Goal: Task Accomplishment & Management: Manage account settings

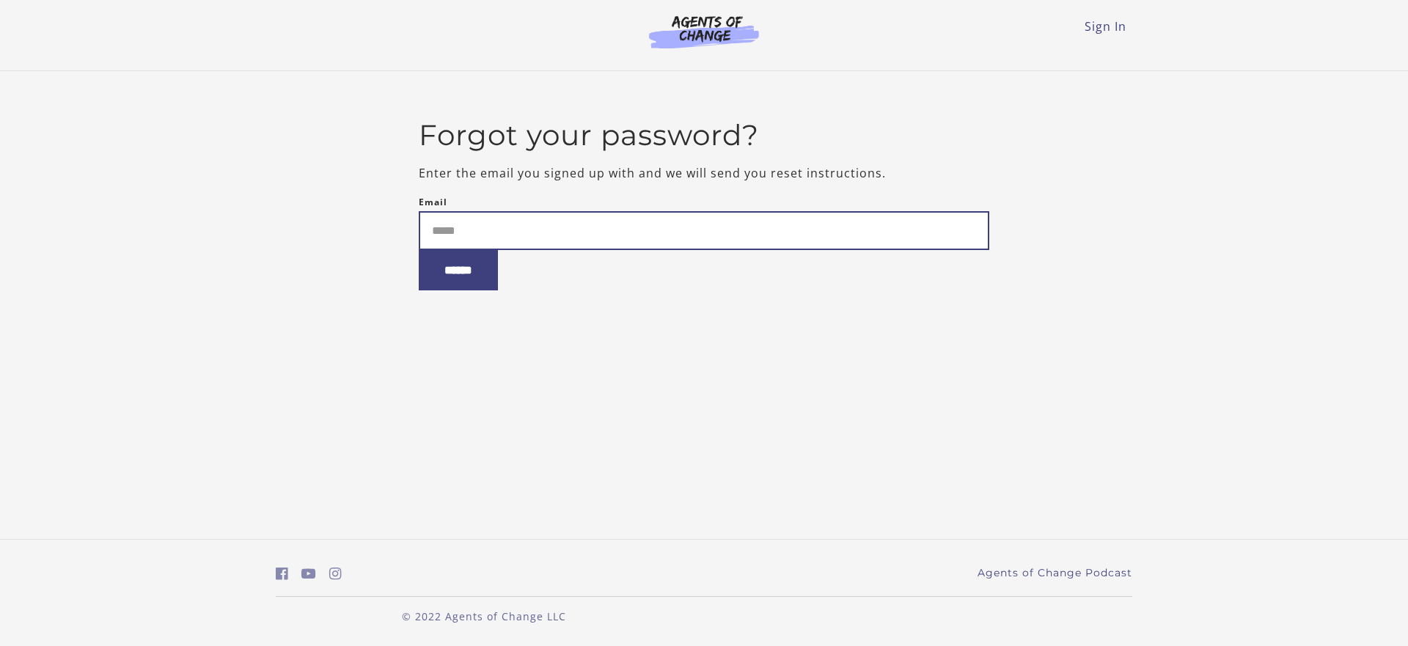
click at [438, 226] on input "Email" at bounding box center [704, 230] width 571 height 39
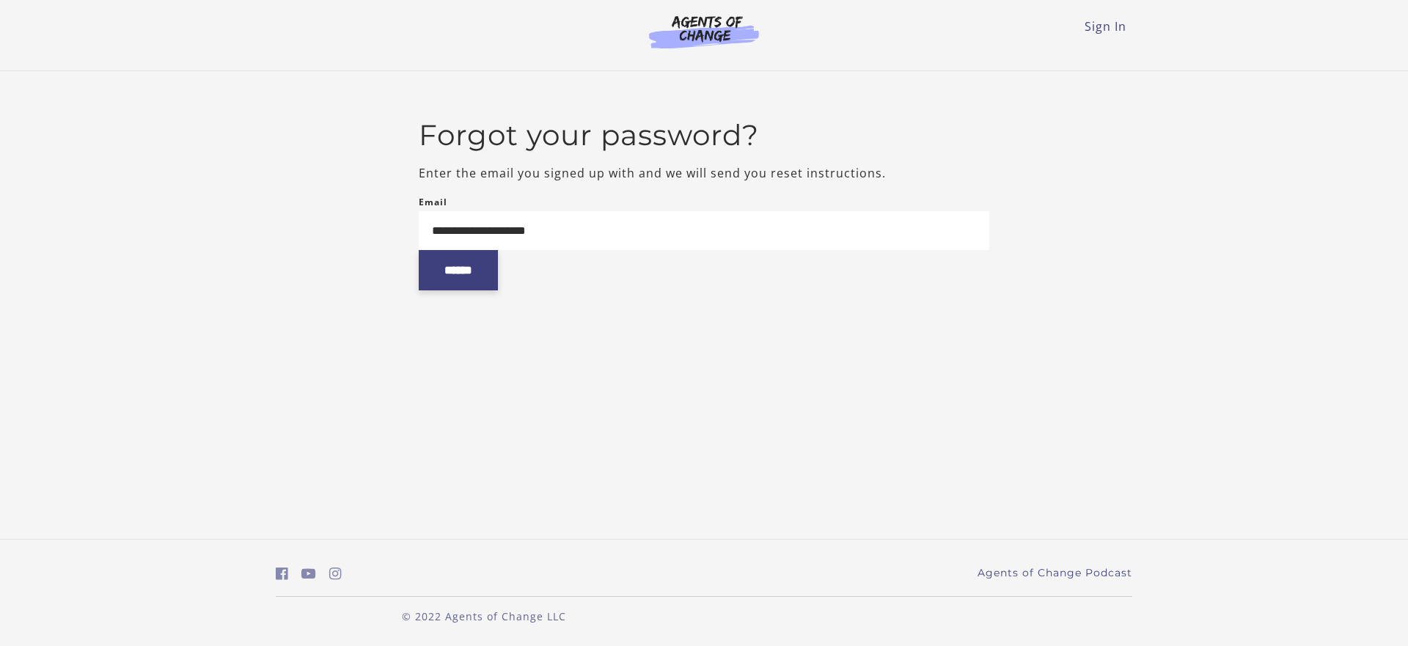
type input "**********"
click at [480, 271] on input "******" at bounding box center [458, 270] width 79 height 40
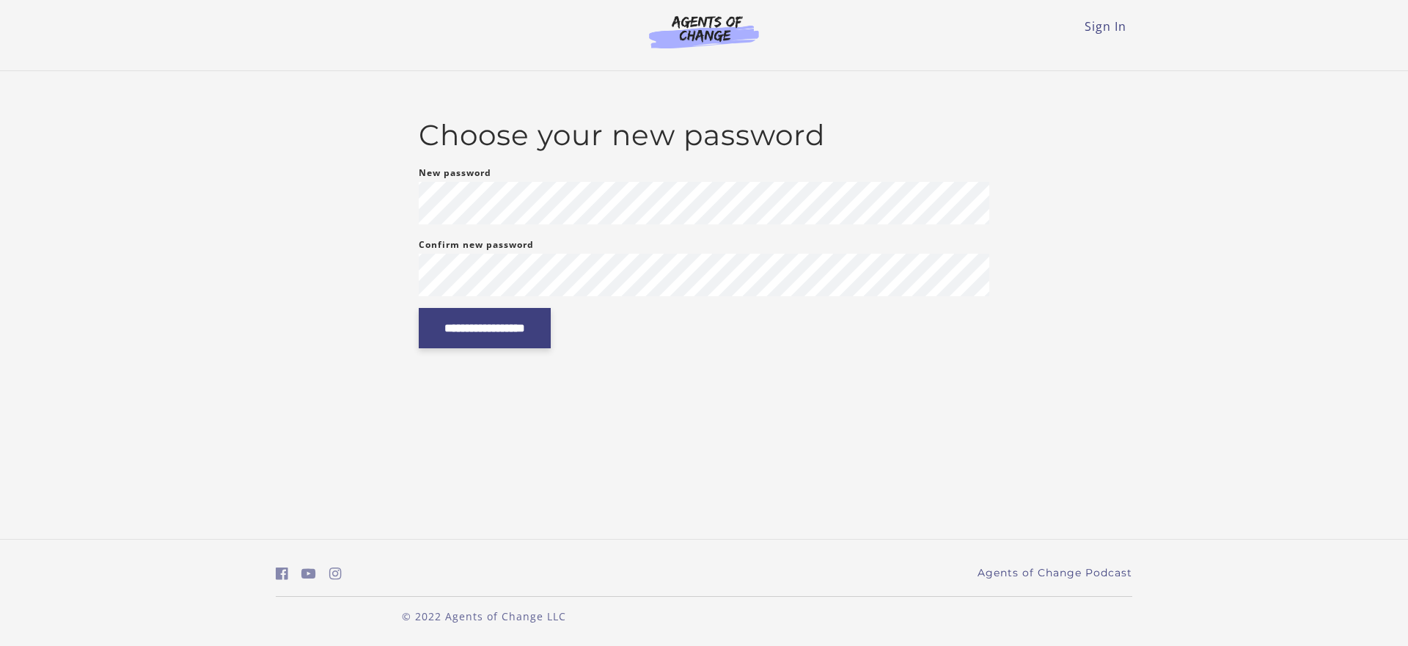
click at [486, 326] on input "**********" at bounding box center [485, 328] width 132 height 40
